Goal: Information Seeking & Learning: Find specific fact

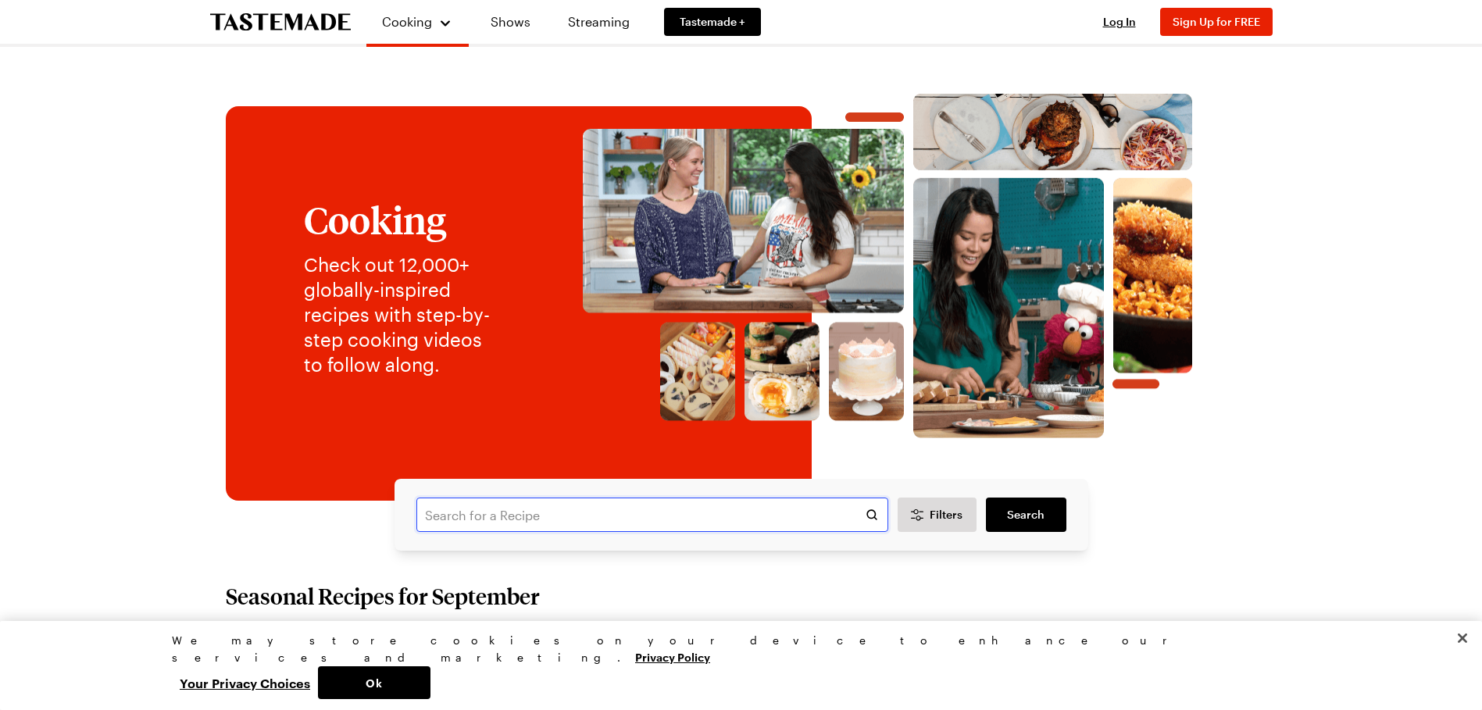
click at [540, 511] on input "text" at bounding box center [652, 515] width 472 height 34
type input "NOT YOUR AVERAGE STEAK DINNER"
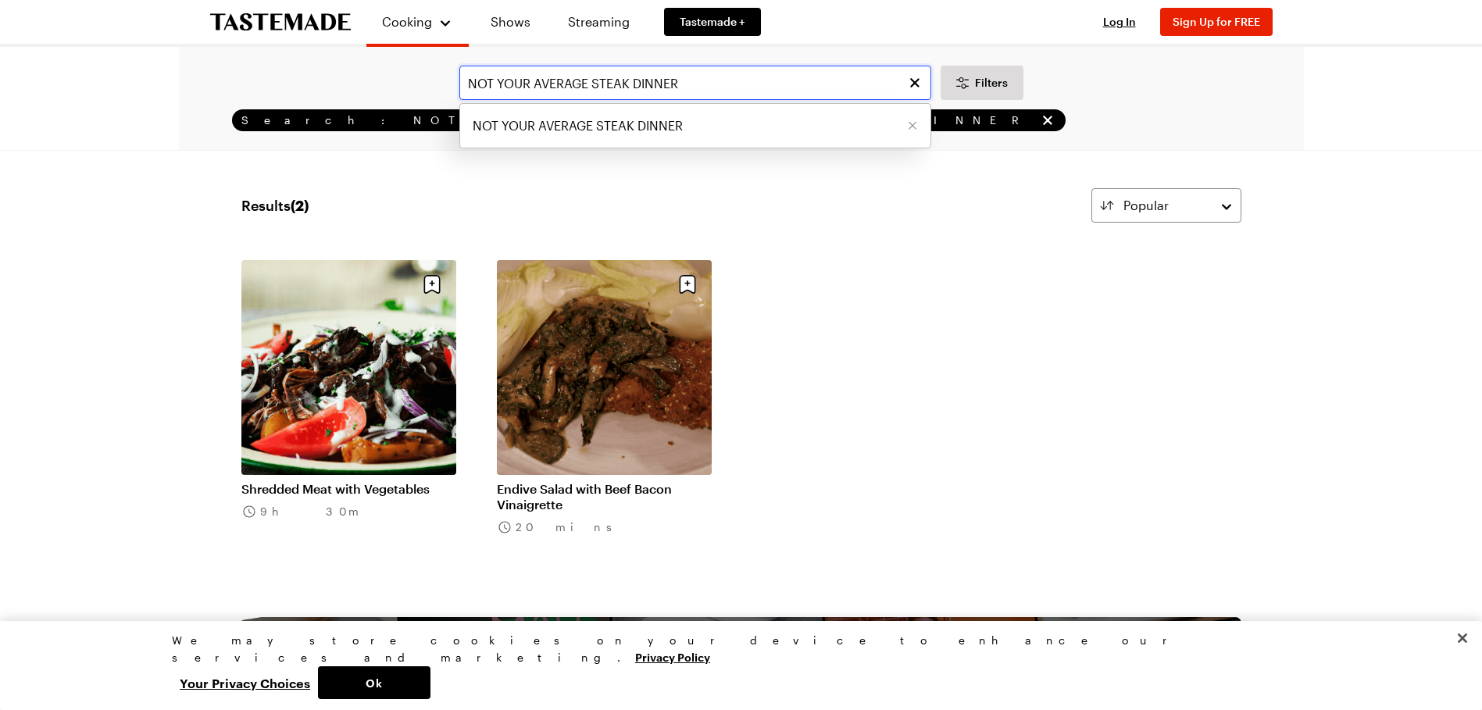
click at [684, 83] on input "NOT YOUR AVERAGE STEAK DINNER" at bounding box center [695, 83] width 472 height 34
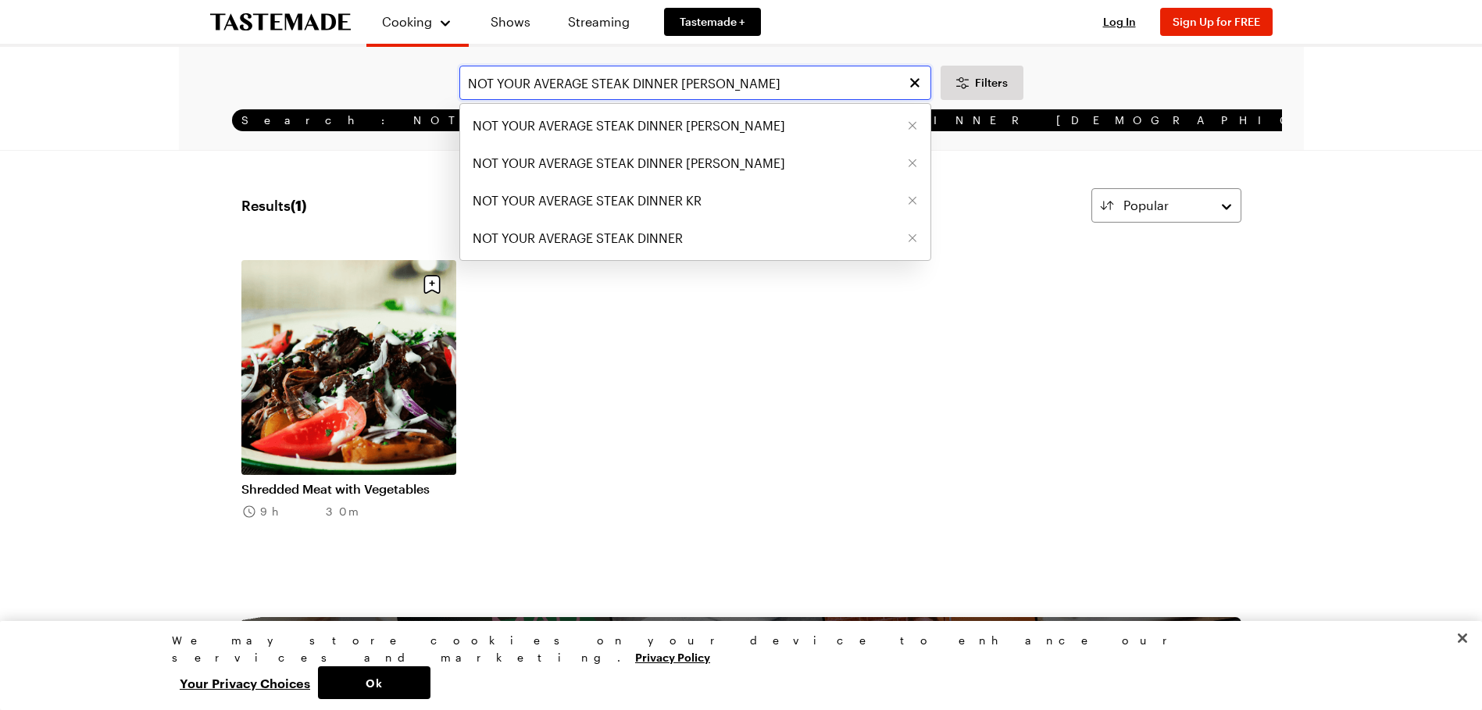
type input "NOT YOUR AVERAGE STEAK DINNER [PERSON_NAME]"
click at [838, 79] on input "NOT YOUR AVERAGE STEAK DINNER [PERSON_NAME]" at bounding box center [695, 83] width 472 height 34
click at [744, 121] on span "NOT YOUR AVERAGE STEAK DINNER [PERSON_NAME]" at bounding box center [629, 125] width 313 height 19
click at [744, 121] on div "Search: NOT YOUR AVERAGE STEAK DINNER [DEMOGRAPHIC_DATA][PERSON_NAME]" at bounding box center [741, 120] width 1081 height 22
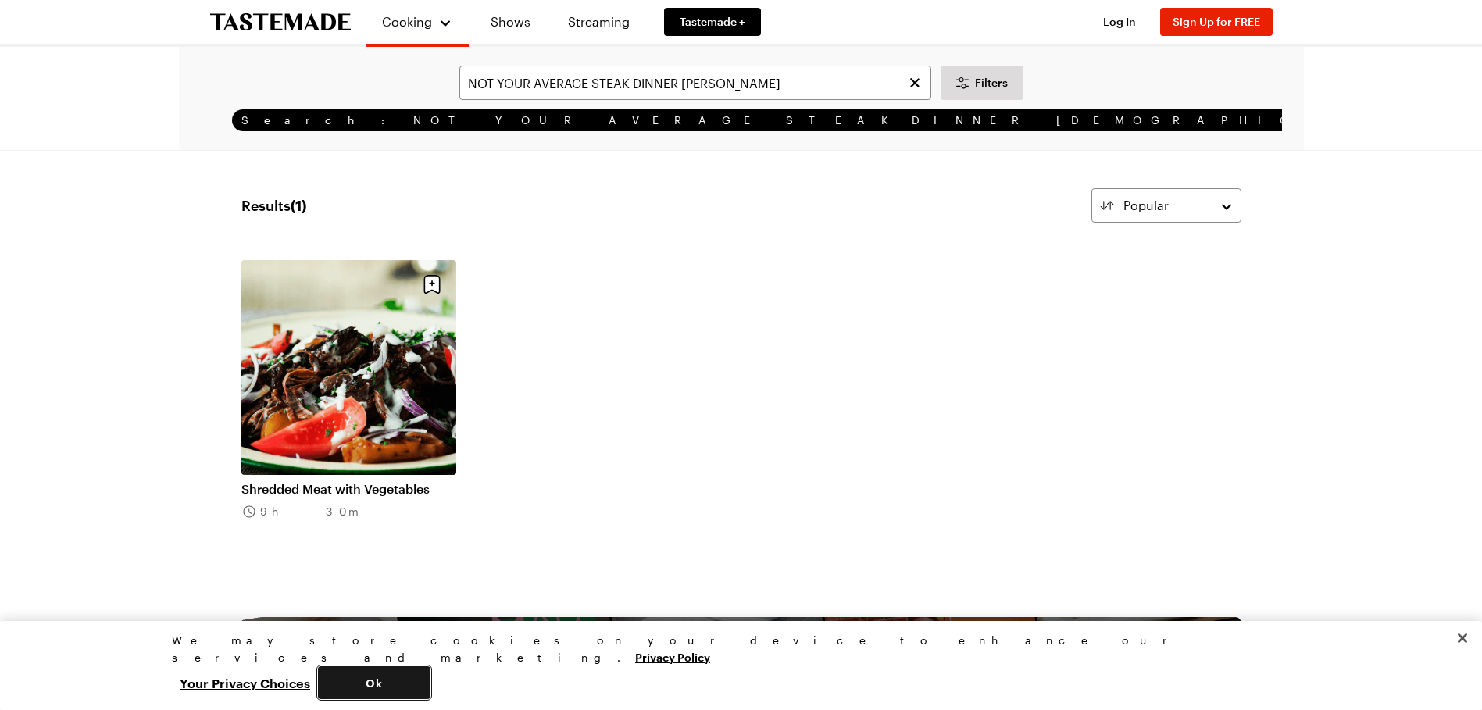
click at [430, 684] on button "Ok" at bounding box center [374, 682] width 113 height 33
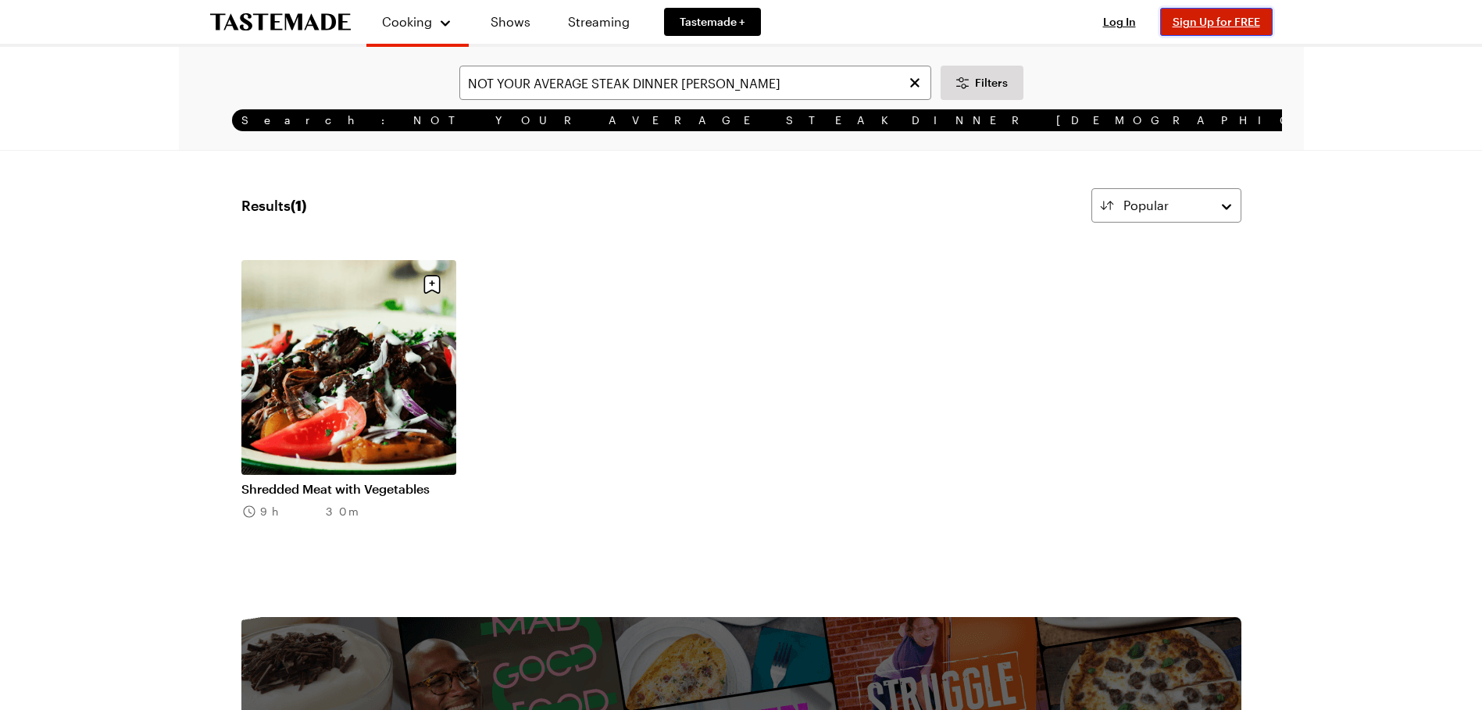
click at [1228, 28] on button "Sign Up for FREE" at bounding box center [1216, 22] width 113 height 28
